Goal: Book appointment/travel/reservation

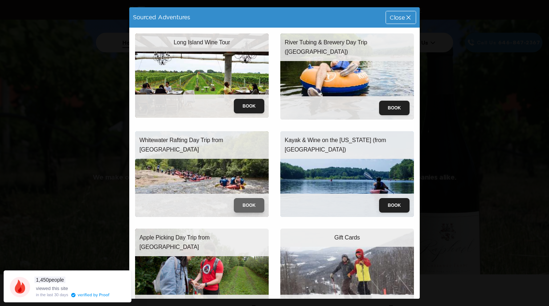
click at [243, 201] on button "Book" at bounding box center [249, 205] width 30 height 15
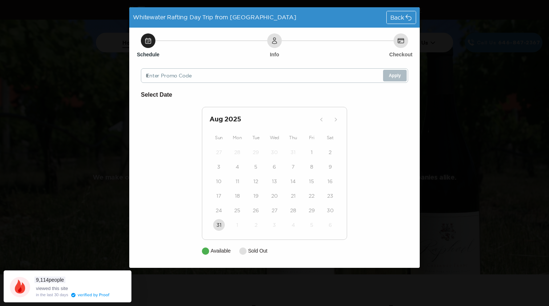
click at [393, 24] on div "Whitewater Rafting Day Trip from NYC Back" at bounding box center [274, 17] width 290 height 20
click at [399, 20] on span "Back" at bounding box center [397, 18] width 14 height 6
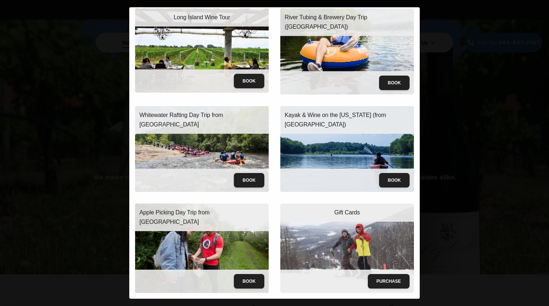
scroll to position [25, 0]
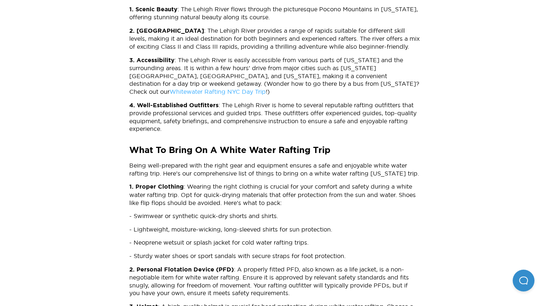
scroll to position [272, 0]
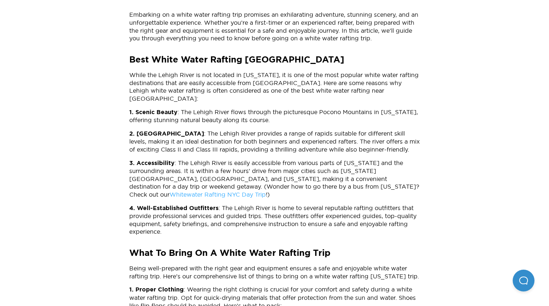
click at [266, 191] on link "Whitewater Rafting NYC Day Trip" at bounding box center [218, 194] width 96 height 7
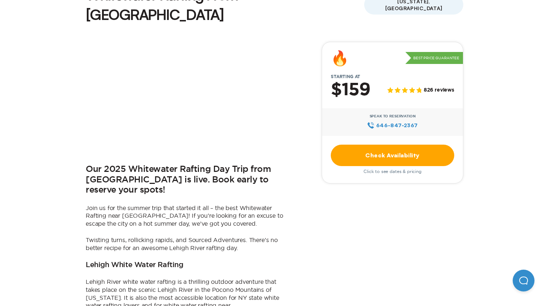
click at [375, 144] on link "Check Availability" at bounding box center [392, 154] width 123 height 21
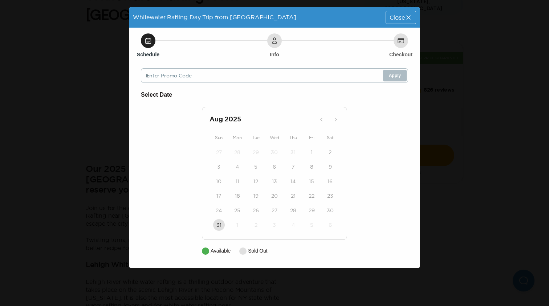
click at [407, 22] on div "Close" at bounding box center [401, 17] width 30 height 12
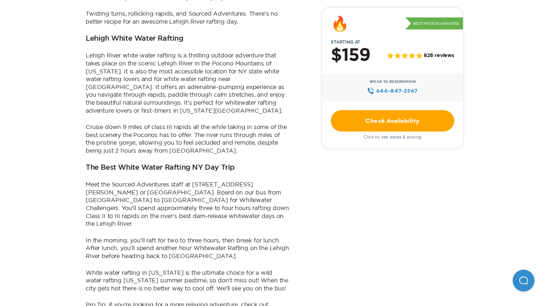
scroll to position [706, 0]
